Goal: Task Accomplishment & Management: Use online tool/utility

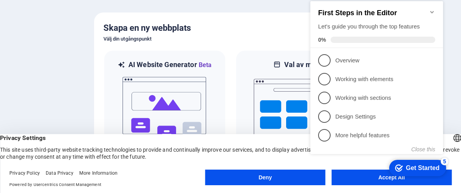
click at [359, 173] on div "checkmark Get Started 5 First Steps in the Editor Let's guide you through the t…" at bounding box center [378, 85] width 142 height 190
click at [380, 177] on div "checkmark Get Started 5 First Steps in the Editor Let's guide you through the t…" at bounding box center [378, 85] width 142 height 190
click at [377, 177] on div "checkmark Get Started 5 First Steps in the Editor Let's guide you through the t…" at bounding box center [378, 85] width 142 height 190
click at [387, 178] on div "checkmark Get Started 5 First Steps in the Editor Let's guide you through the t…" at bounding box center [378, 85] width 142 height 190
click at [403, 166] on div "checkmark Get Started 5" at bounding box center [417, 168] width 44 height 8
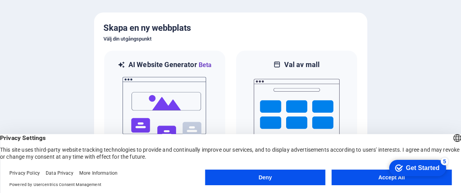
click at [385, 176] on div "checkmark Get Started 5 First Steps in the Editor Let's guide you through the t…" at bounding box center [416, 167] width 66 height 23
click at [378, 177] on button "Accept All" at bounding box center [391, 178] width 120 height 16
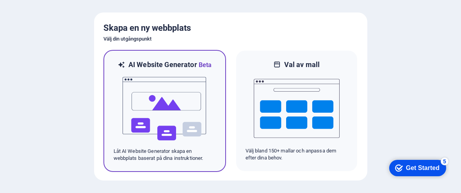
click at [167, 114] on img at bounding box center [165, 109] width 86 height 78
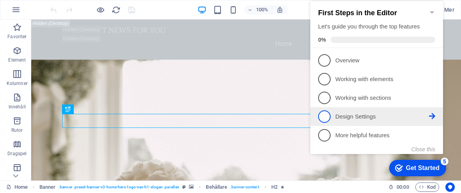
click at [328, 113] on span "4" at bounding box center [324, 116] width 12 height 12
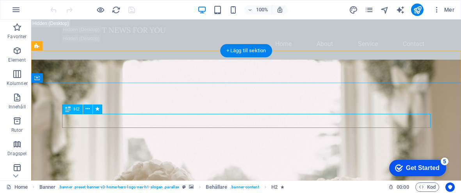
click at [155, 118] on div "Dra hit för att ersätta det befintliga innehållet. Tryck på "Ctrl" om du vill s…" at bounding box center [246, 100] width 430 height 161
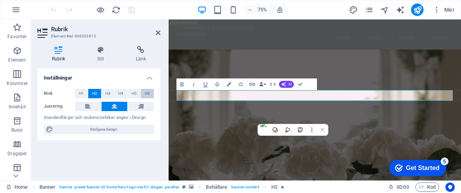
click at [143, 93] on button "H6" at bounding box center [147, 93] width 13 height 9
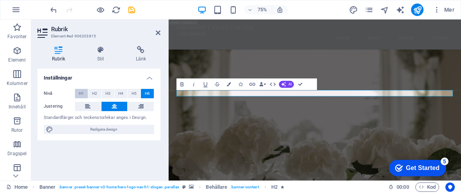
click at [83, 92] on span "H1" at bounding box center [81, 93] width 5 height 9
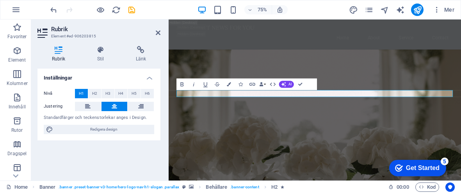
click at [64, 55] on h4 "Rubrik" at bounding box center [59, 54] width 45 height 16
click at [101, 55] on h4 "Stil" at bounding box center [102, 54] width 39 height 16
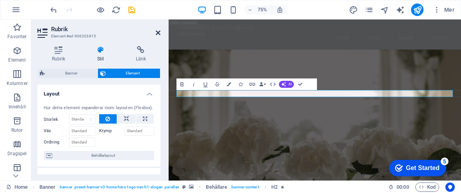
click at [157, 31] on icon at bounding box center [158, 33] width 5 height 6
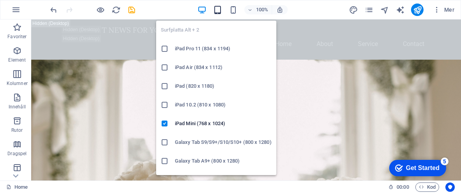
click at [217, 11] on icon "button" at bounding box center [217, 9] width 9 height 9
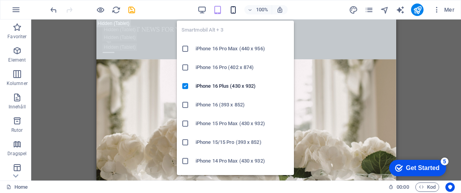
click at [234, 10] on icon "button" at bounding box center [233, 9] width 9 height 9
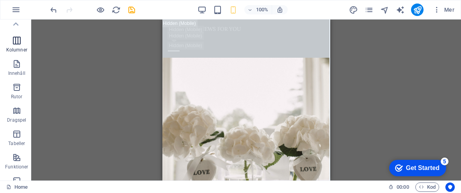
scroll to position [0, 0]
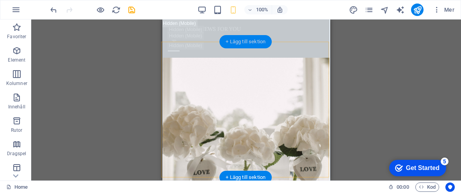
click at [233, 44] on div "+ Lägg till sektion" at bounding box center [245, 41] width 52 height 13
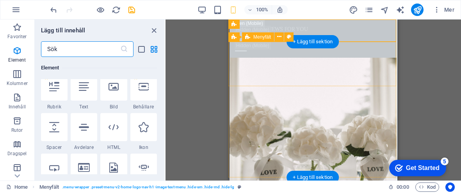
scroll to position [1365, 0]
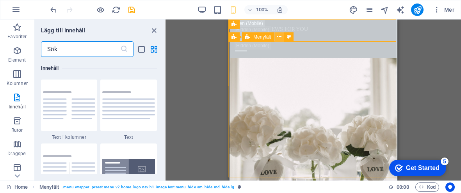
click at [277, 38] on icon at bounding box center [279, 37] width 4 height 8
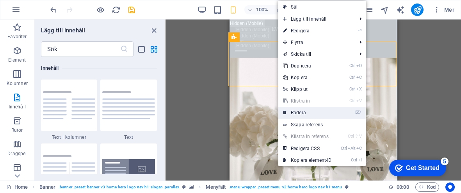
click at [285, 108] on icon at bounding box center [285, 113] width 4 height 12
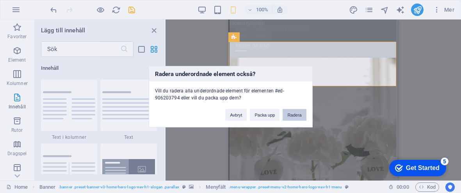
click at [287, 113] on button "Radera" at bounding box center [293, 115] width 23 height 12
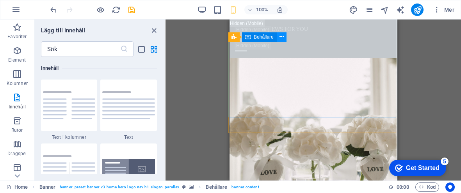
click at [280, 38] on icon at bounding box center [281, 37] width 4 height 8
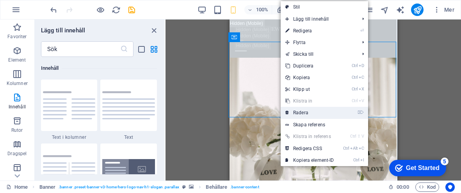
click at [296, 112] on link "⌦ Radera" at bounding box center [310, 113] width 58 height 12
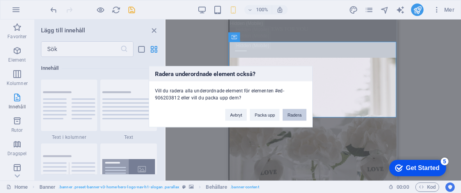
click at [288, 116] on button "Radera" at bounding box center [293, 115] width 23 height 12
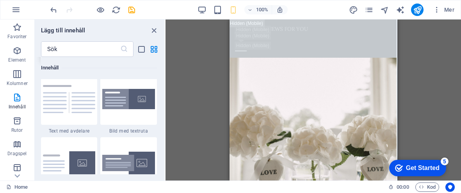
scroll to position [1425, 0]
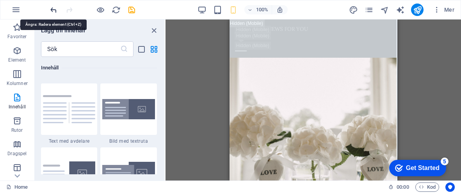
click at [51, 9] on icon "undo" at bounding box center [53, 9] width 9 height 9
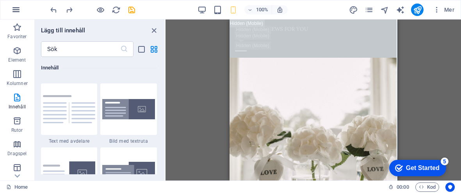
click at [18, 11] on icon "button" at bounding box center [15, 9] width 9 height 9
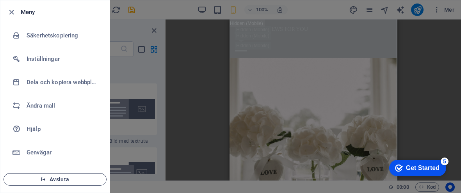
click at [44, 176] on button "Avsluta" at bounding box center [55, 179] width 103 height 12
